Goal: Task Accomplishment & Management: Manage account settings

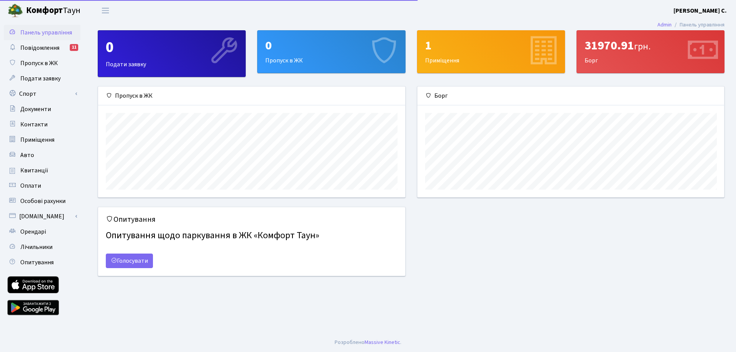
scroll to position [111, 307]
click at [108, 10] on span "Переключити навігацію" at bounding box center [105, 10] width 11 height 9
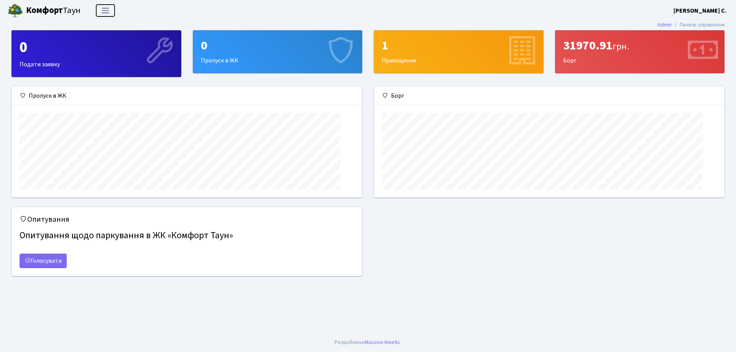
scroll to position [111, 350]
click at [108, 10] on span "Переключити навігацію" at bounding box center [105, 10] width 11 height 9
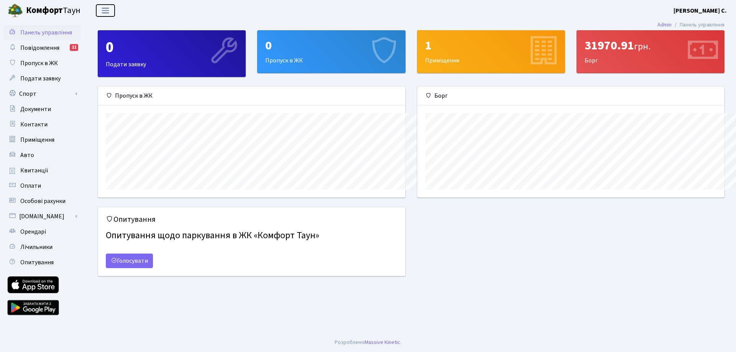
scroll to position [383213, 383017]
click at [702, 12] on b "[PERSON_NAME] С." at bounding box center [699, 11] width 53 height 8
click at [676, 43] on link "Вийти" at bounding box center [688, 42] width 76 height 12
click at [601, 256] on div "Опитування Опитування щодо паркування в ЖК «Комфорт Таун» Голосувати" at bounding box center [411, 246] width 638 height 79
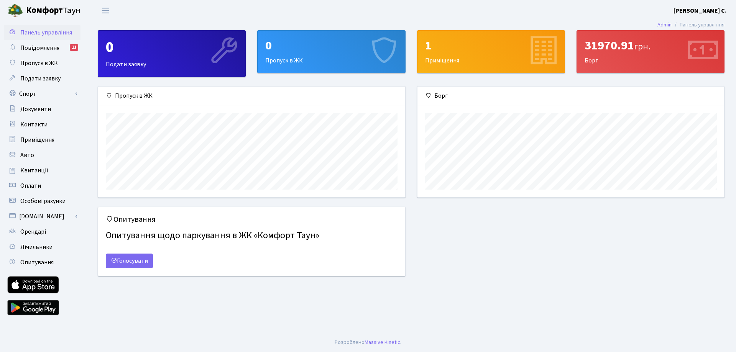
click at [601, 256] on div "Опитування Опитування щодо паркування в ЖК «Комфорт Таун» Голосувати" at bounding box center [411, 246] width 638 height 79
